Goal: Task Accomplishment & Management: Manage account settings

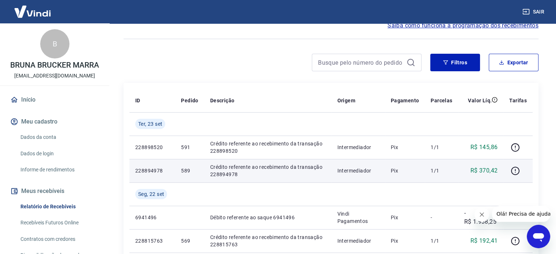
scroll to position [37, 0]
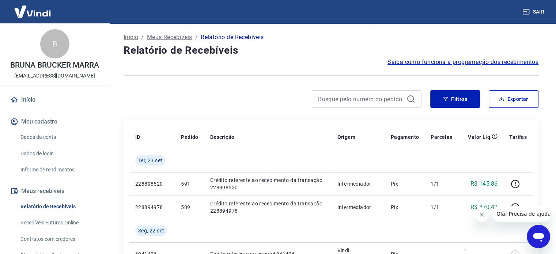
click at [250, 110] on div "Filtros Exportar" at bounding box center [331, 101] width 415 height 23
click at [25, 100] on link "Início" at bounding box center [55, 100] width 92 height 16
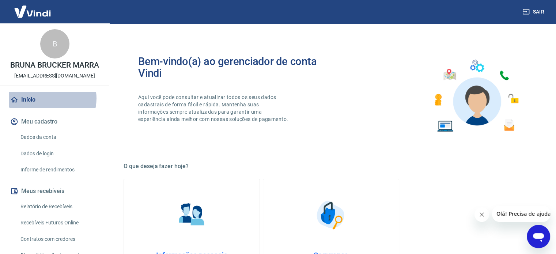
click at [50, 98] on link "Início" at bounding box center [55, 100] width 92 height 16
